Goal: Transaction & Acquisition: Obtain resource

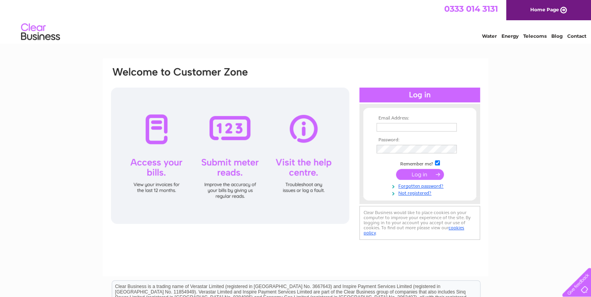
type input "oldsbosahan@aol.com"
click at [413, 172] on input "submit" at bounding box center [420, 174] width 48 height 11
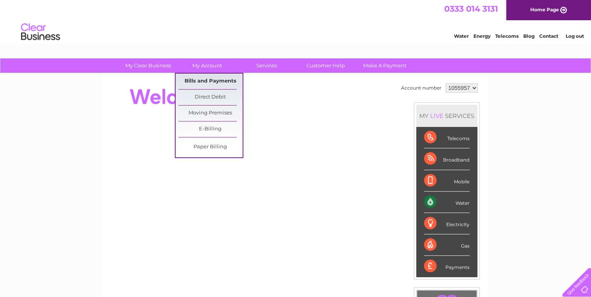
click at [202, 81] on link "Bills and Payments" at bounding box center [210, 82] width 64 height 16
click at [227, 81] on link "Bills and Payments" at bounding box center [210, 82] width 64 height 16
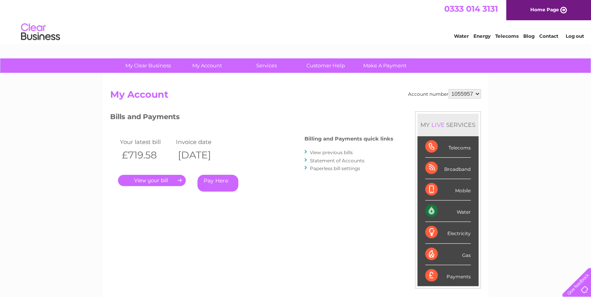
click at [146, 179] on link "." at bounding box center [152, 180] width 68 height 11
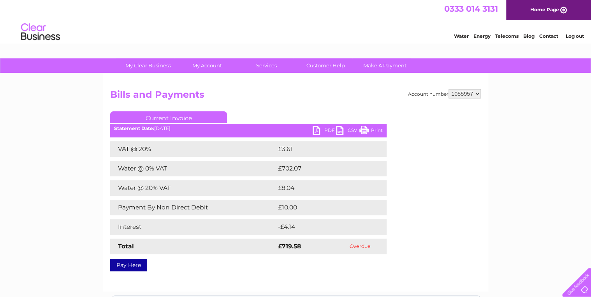
click at [316, 130] on link "PDF" at bounding box center [324, 131] width 23 height 11
